Goal: Information Seeking & Learning: Learn about a topic

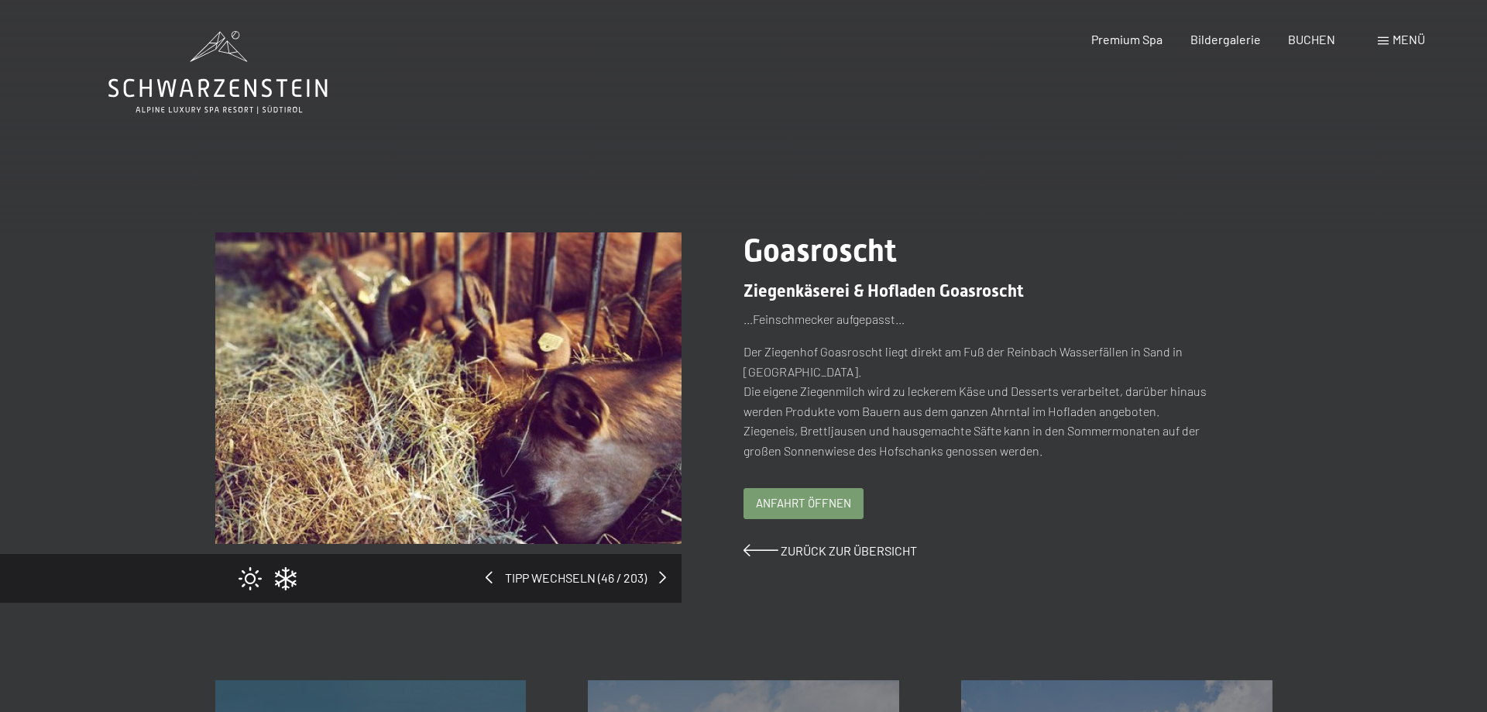
click at [1404, 38] on span "Menü" at bounding box center [1409, 39] width 33 height 15
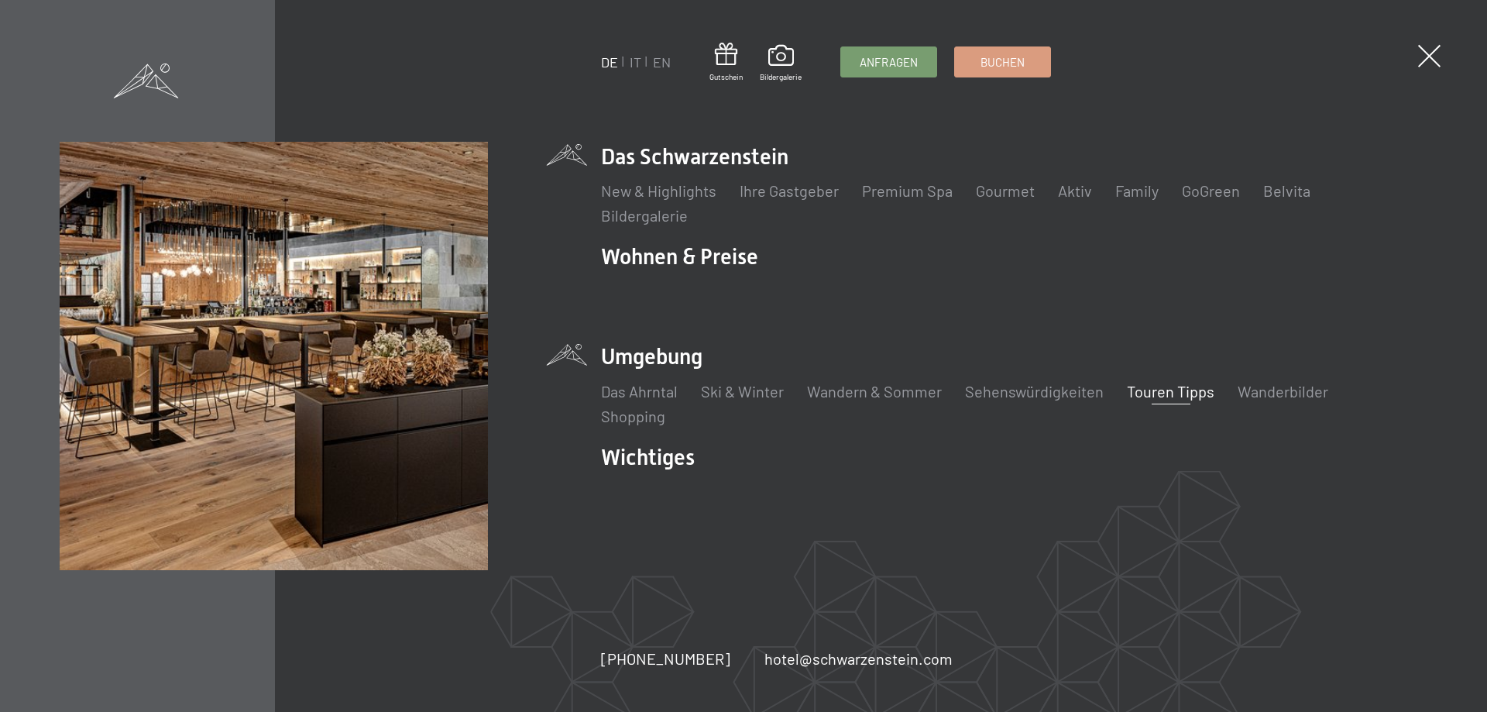
click at [686, 150] on li "Das Schwarzenstein New & Highlights Ihre Gastgeber Premium Spa Gourmet Aktiv Wo…" at bounding box center [1014, 184] width 827 height 84
click at [679, 158] on li "Das Schwarzenstein New & Highlights Ihre Gastgeber Premium Spa Gourmet Aktiv Wo…" at bounding box center [1014, 184] width 827 height 84
click at [778, 189] on link "Ihre Gastgeber" at bounding box center [789, 190] width 99 height 19
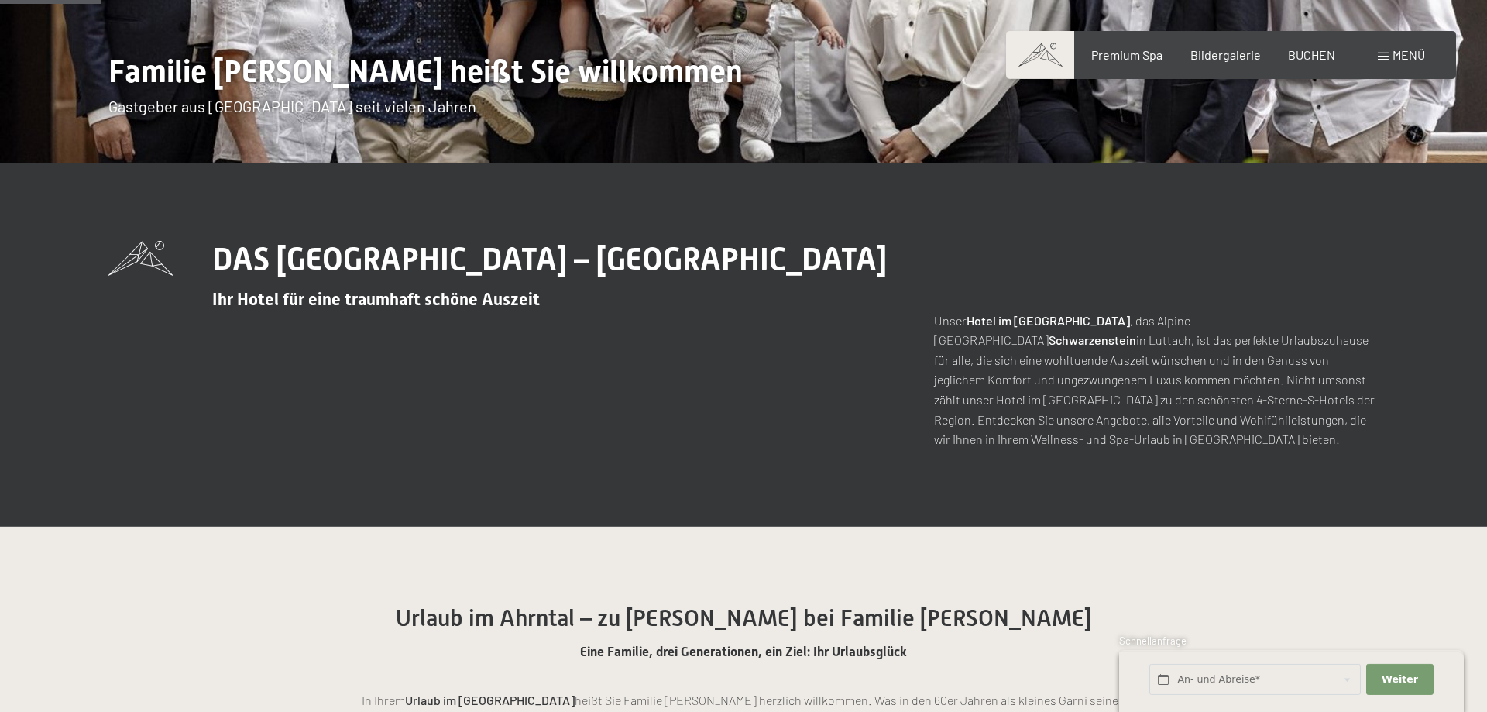
scroll to position [395, 0]
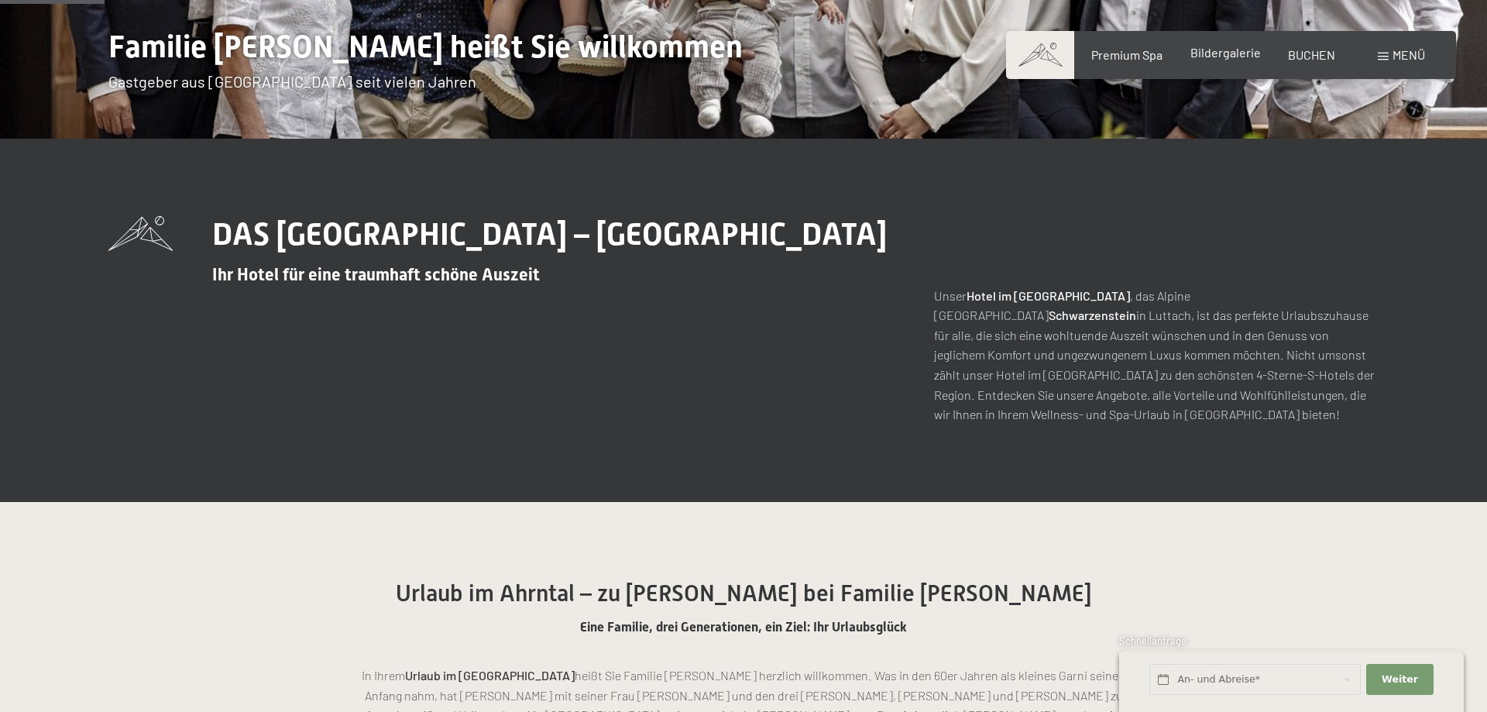
click at [1226, 56] on span "Bildergalerie" at bounding box center [1226, 52] width 70 height 15
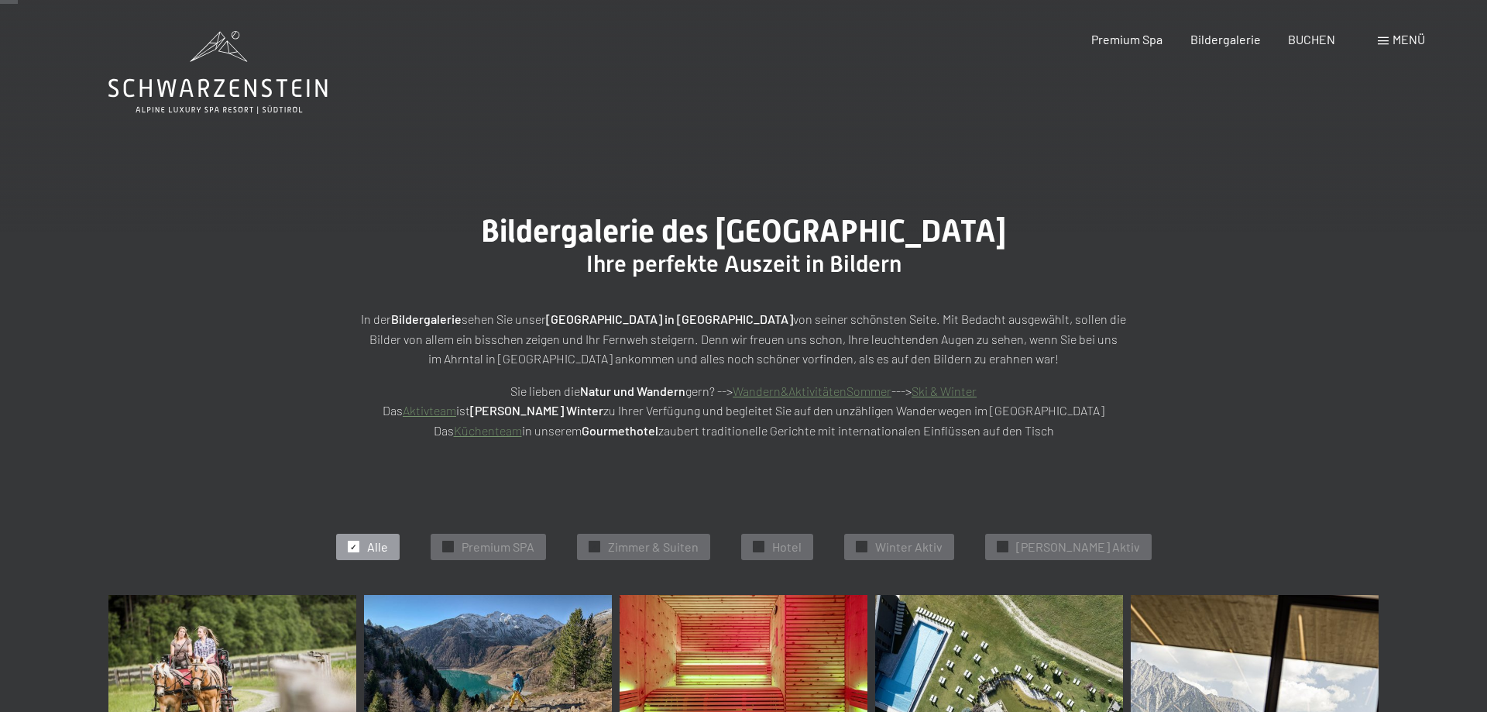
scroll to position [237, 0]
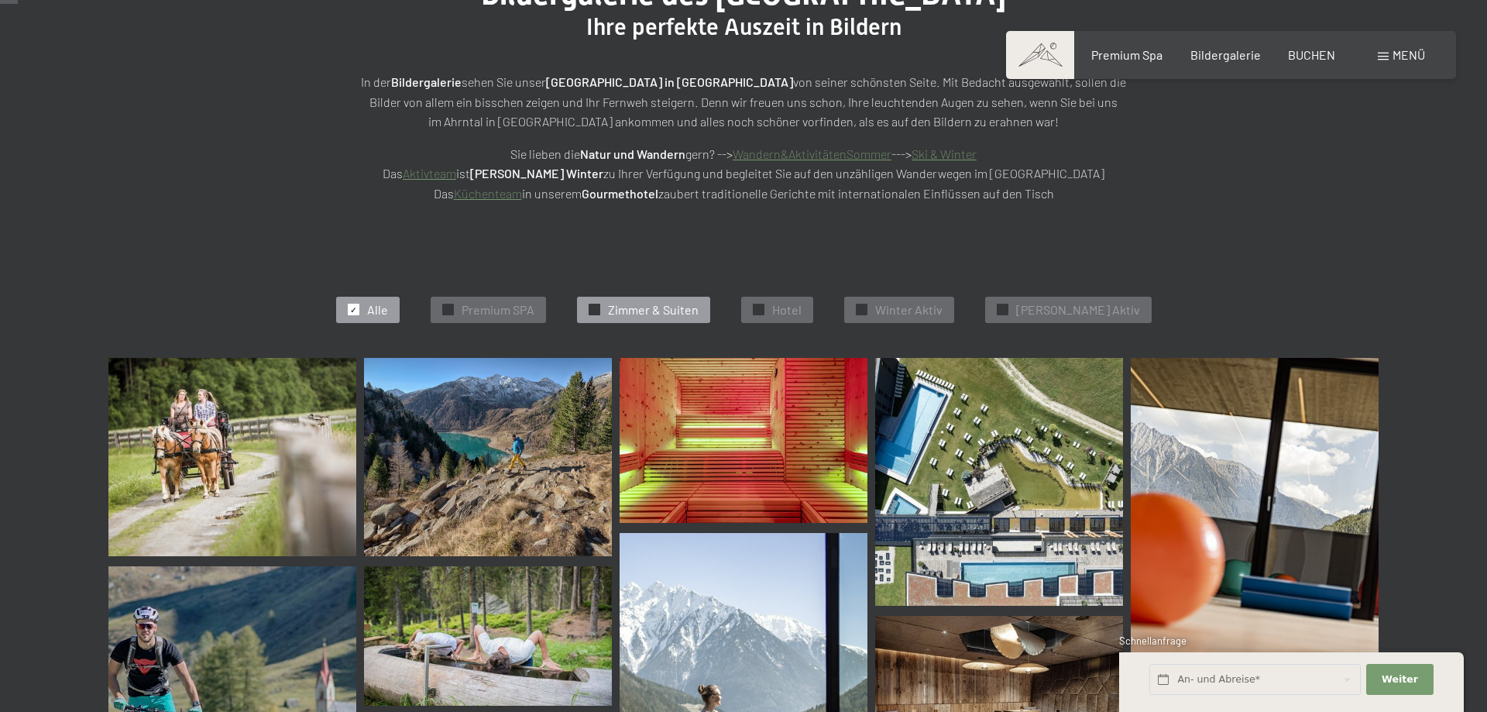
click at [682, 308] on span "Zimmer & Suiten" at bounding box center [653, 309] width 91 height 17
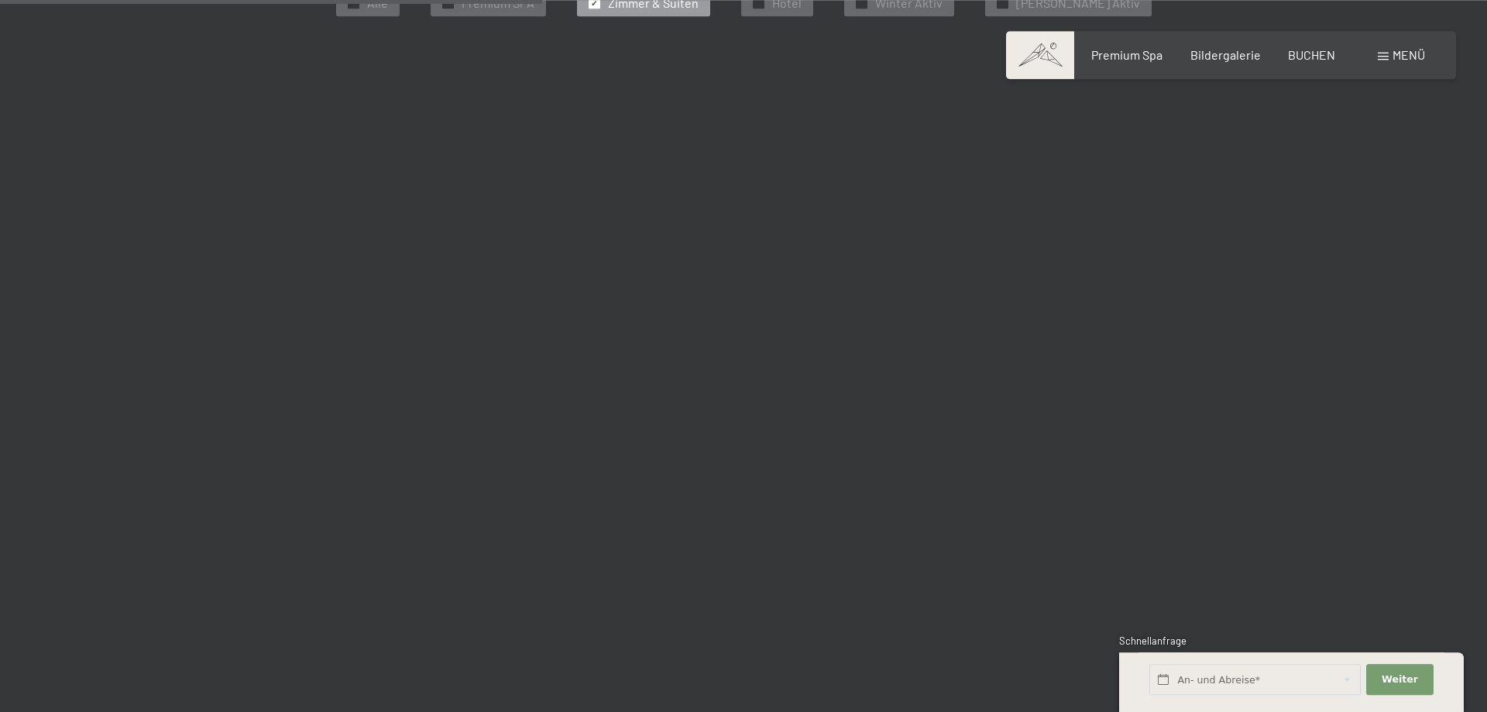
scroll to position [311, 0]
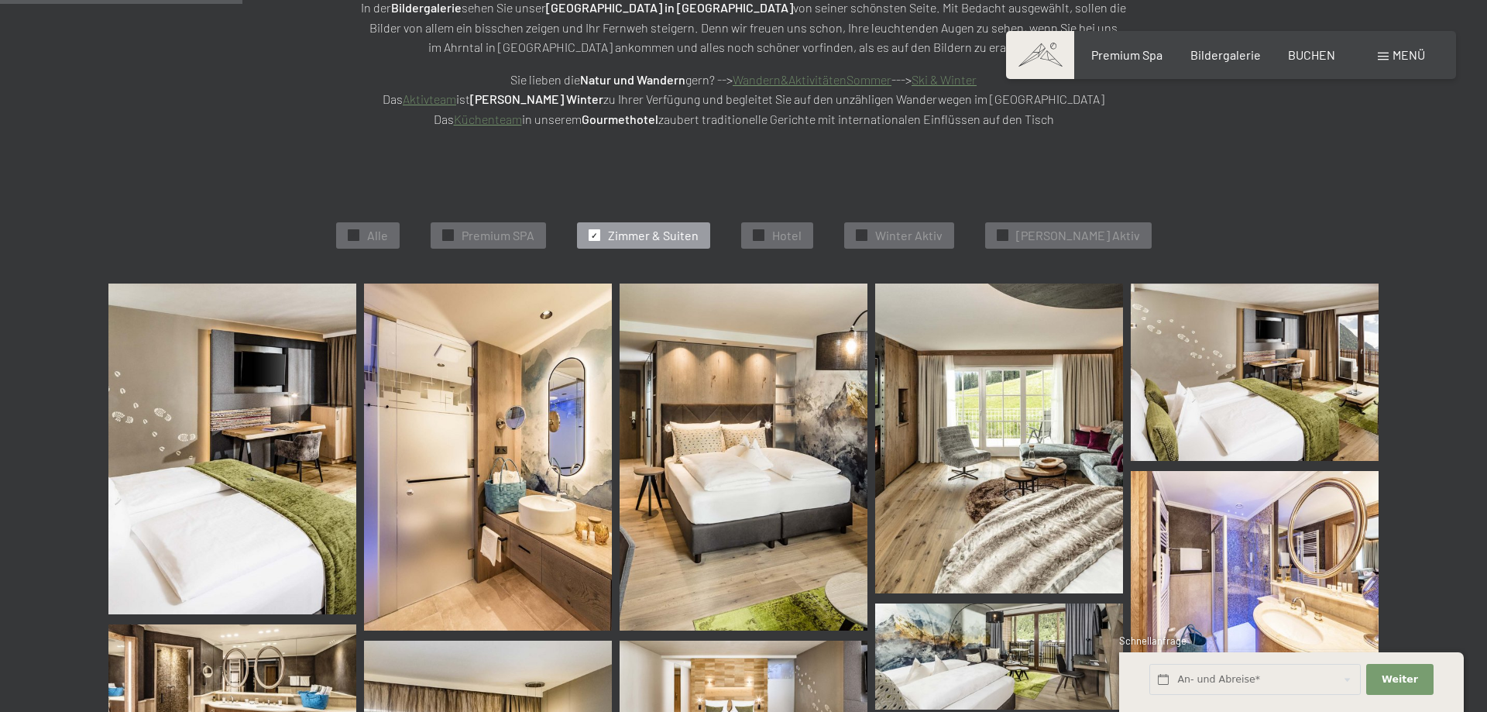
click at [1404, 53] on span "Menü" at bounding box center [1409, 54] width 33 height 15
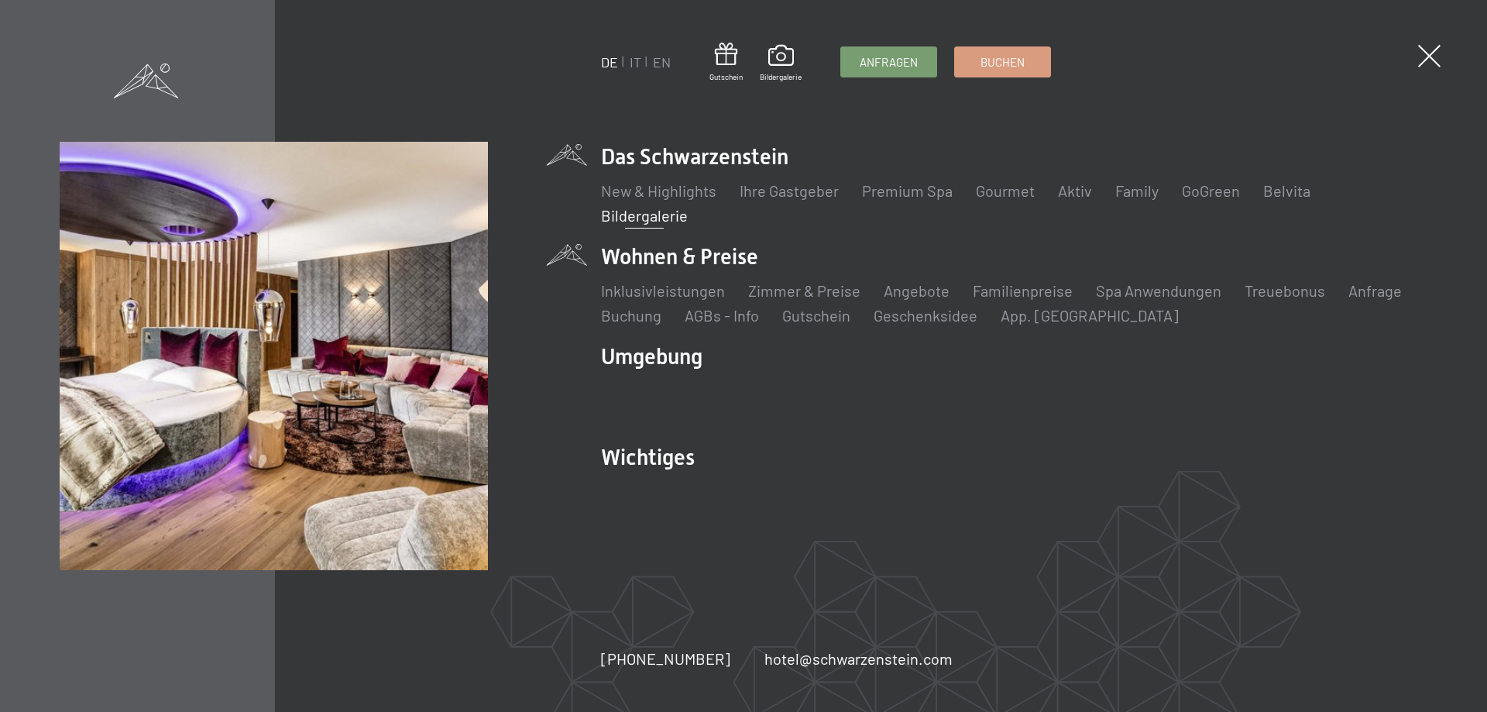
click at [692, 254] on li "Wohnen & Preise Inklusivleistungen Zimmer & Preise Liste Angebote Liste Familie…" at bounding box center [1014, 284] width 827 height 84
click at [656, 263] on li "Wohnen & Preise Inklusivleistungen Zimmer & Preise Liste Angebote Liste Familie…" at bounding box center [1014, 284] width 827 height 84
click at [827, 286] on link "Zimmer & Preise" at bounding box center [804, 290] width 112 height 19
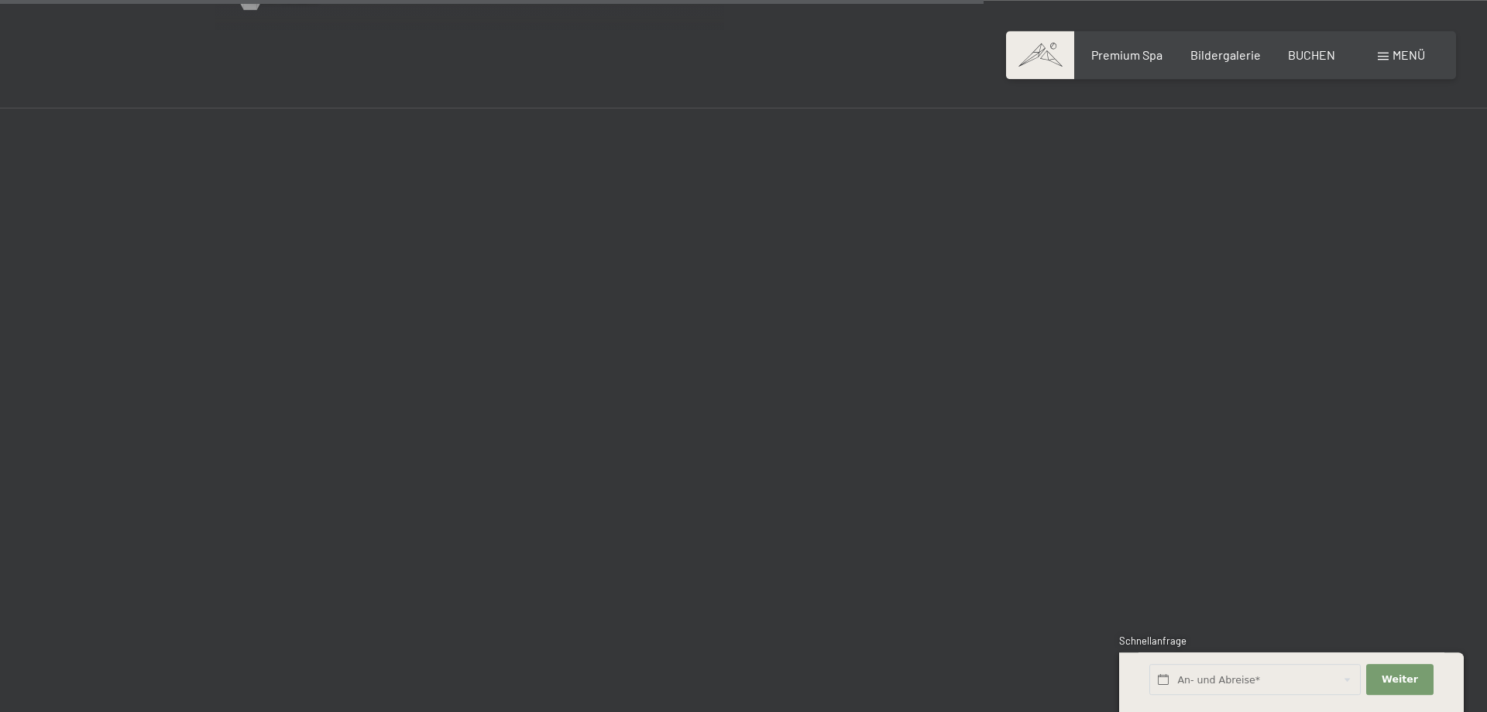
scroll to position [3398, 0]
